Goal: Transaction & Acquisition: Purchase product/service

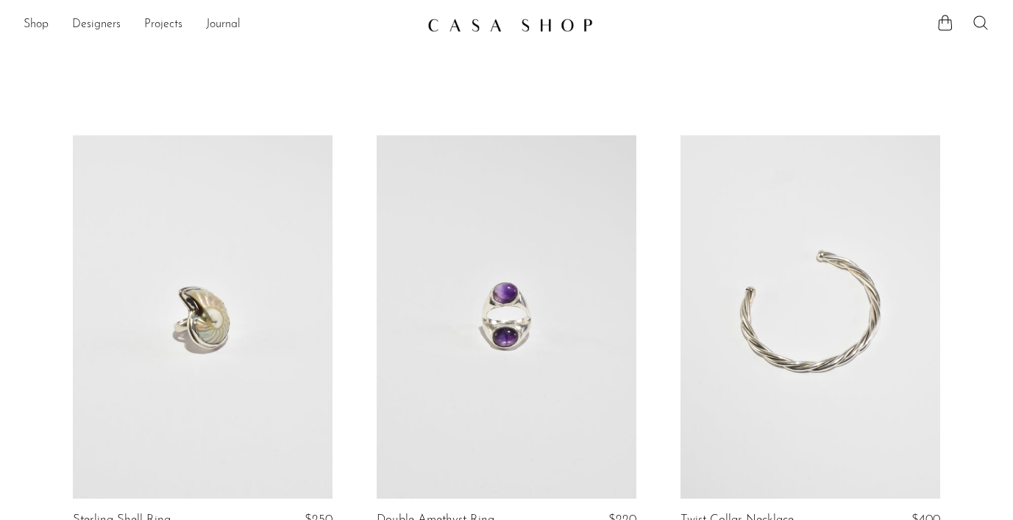
click at [981, 26] on icon at bounding box center [981, 23] width 18 height 18
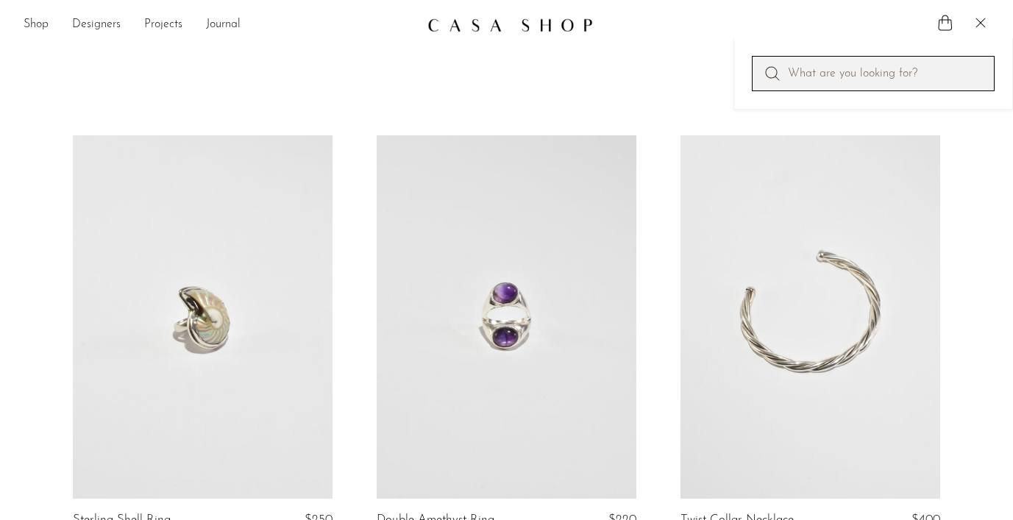
paste input "Cubist Pewter Picture Frame"
type input "Cubist Pewter Picture Frame"
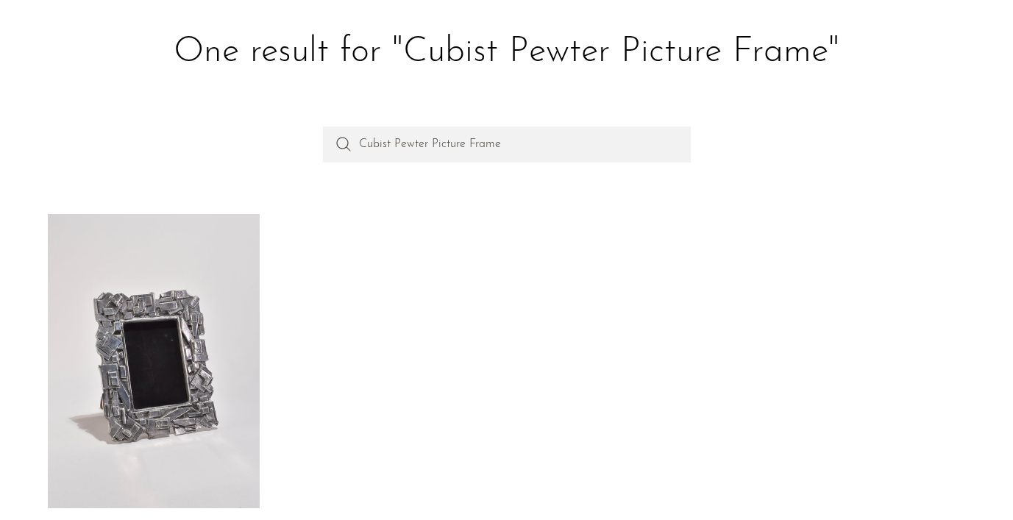
scroll to position [179, 0]
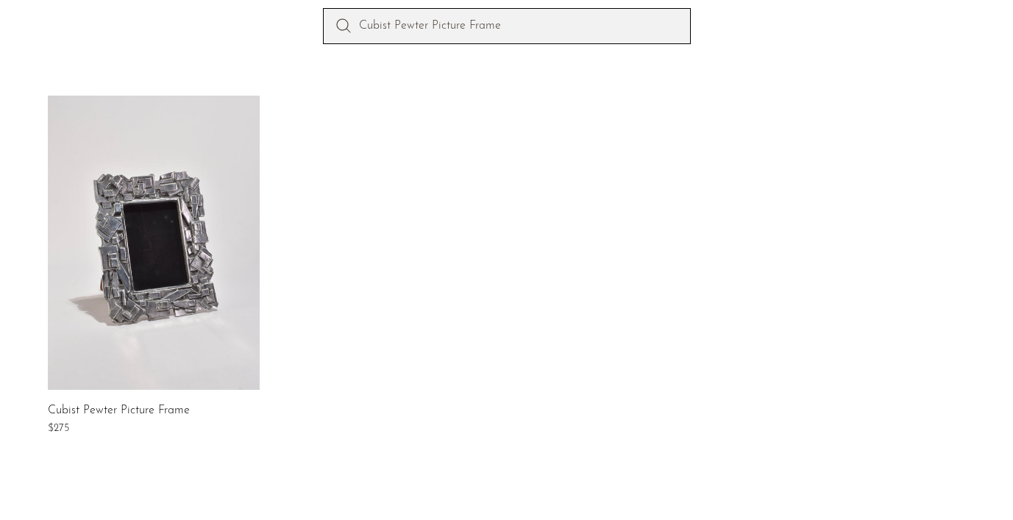
click at [485, 25] on input "Cubist Pewter Picture Frame" at bounding box center [507, 25] width 368 height 35
type input "marble deco bookends"
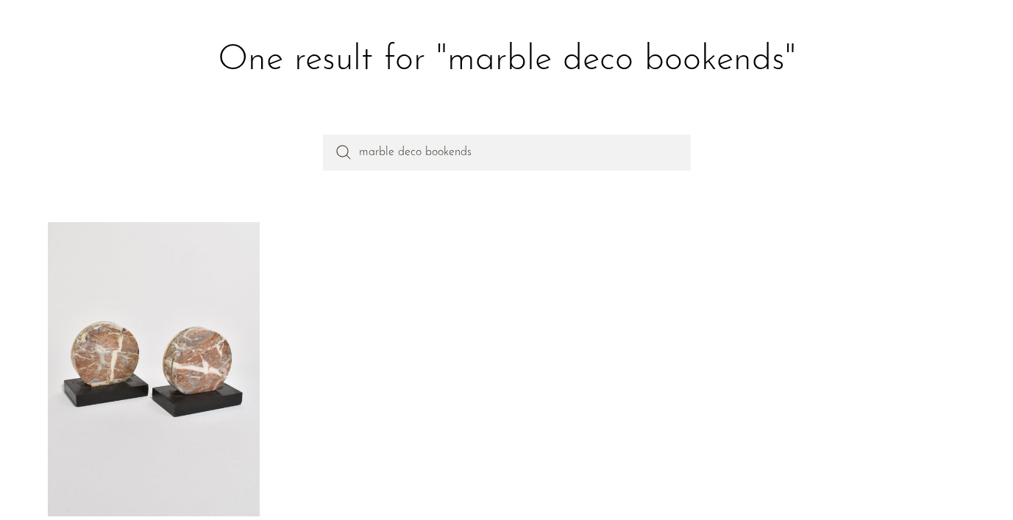
scroll to position [116, 0]
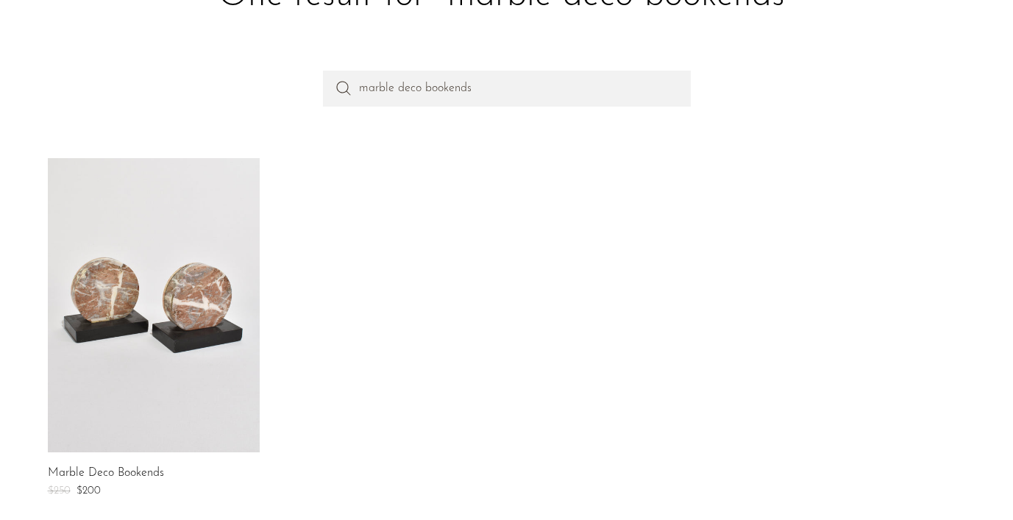
click at [140, 328] on link at bounding box center [154, 305] width 212 height 294
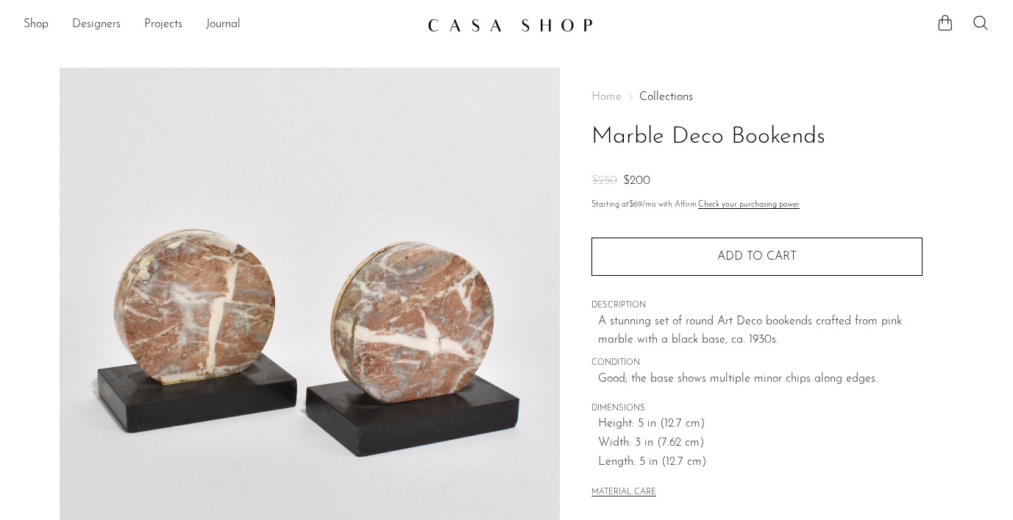
click at [93, 32] on link "Designers" at bounding box center [96, 24] width 49 height 19
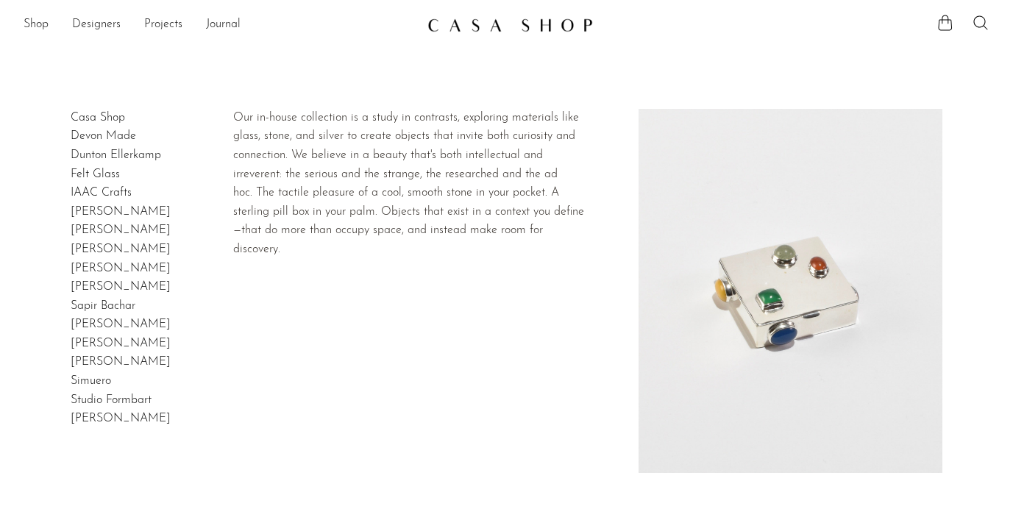
click at [106, 122] on link "Casa Shop" at bounding box center [98, 118] width 54 height 12
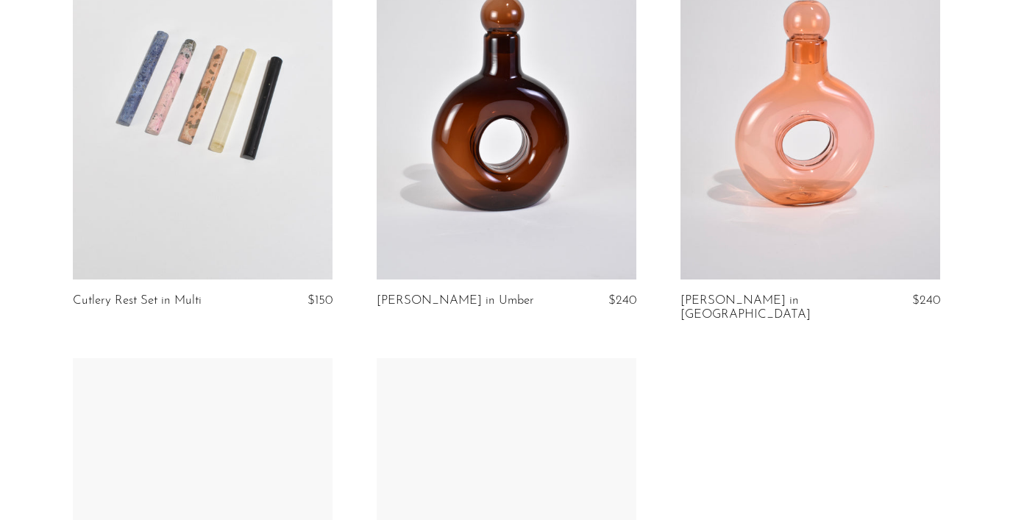
scroll to position [2622, 0]
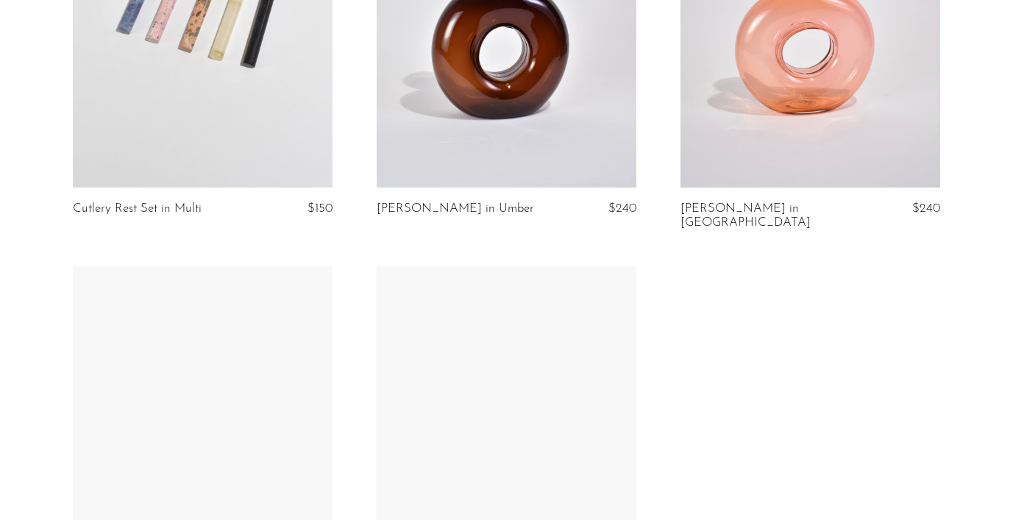
click at [527, 118] on link at bounding box center [507, 6] width 260 height 364
